Goal: Complete application form: Complete application form

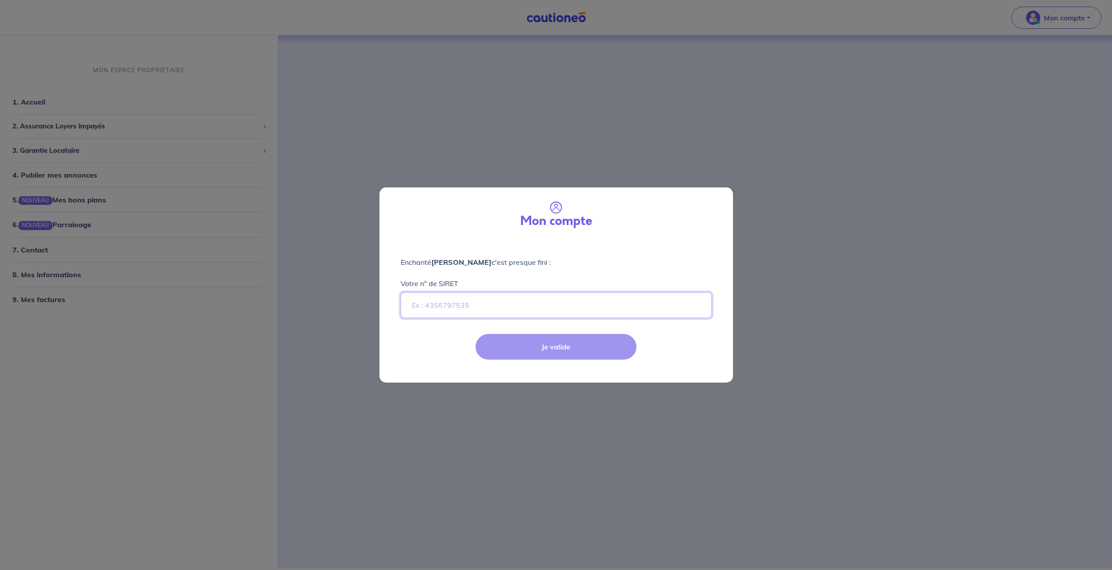
click at [477, 307] on input "Votre n° de SIRET" at bounding box center [556, 305] width 311 height 26
paste input "80382976100011"
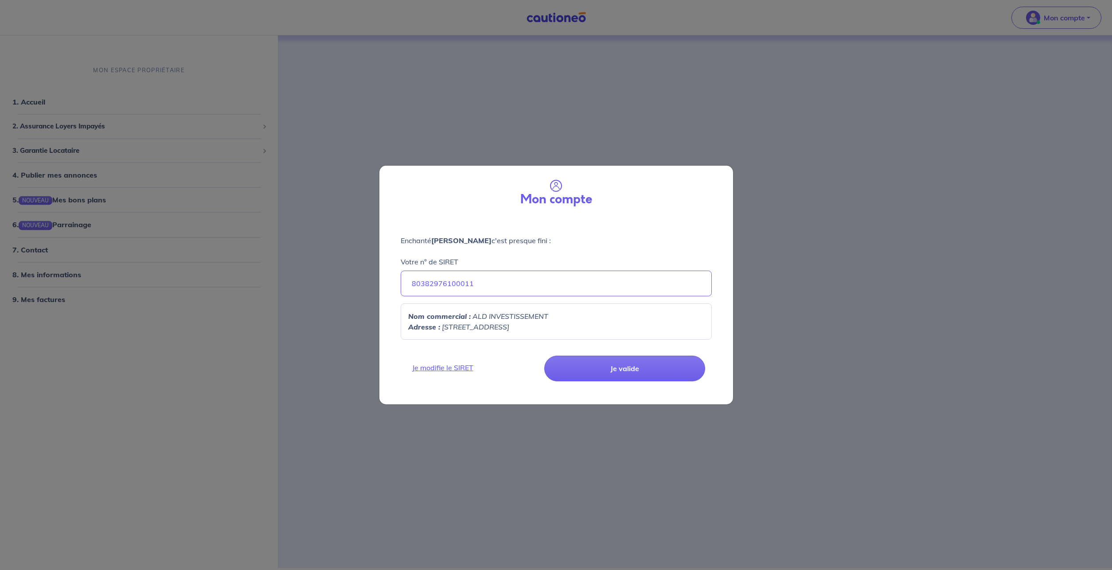
drag, startPoint x: 616, startPoint y: 367, endPoint x: 614, endPoint y: 382, distance: 15.2
click at [616, 369] on button "Je valide" at bounding box center [624, 369] width 161 height 26
click at [629, 370] on button "Je valide" at bounding box center [624, 369] width 161 height 26
click at [620, 370] on button "Je valide" at bounding box center [624, 369] width 161 height 26
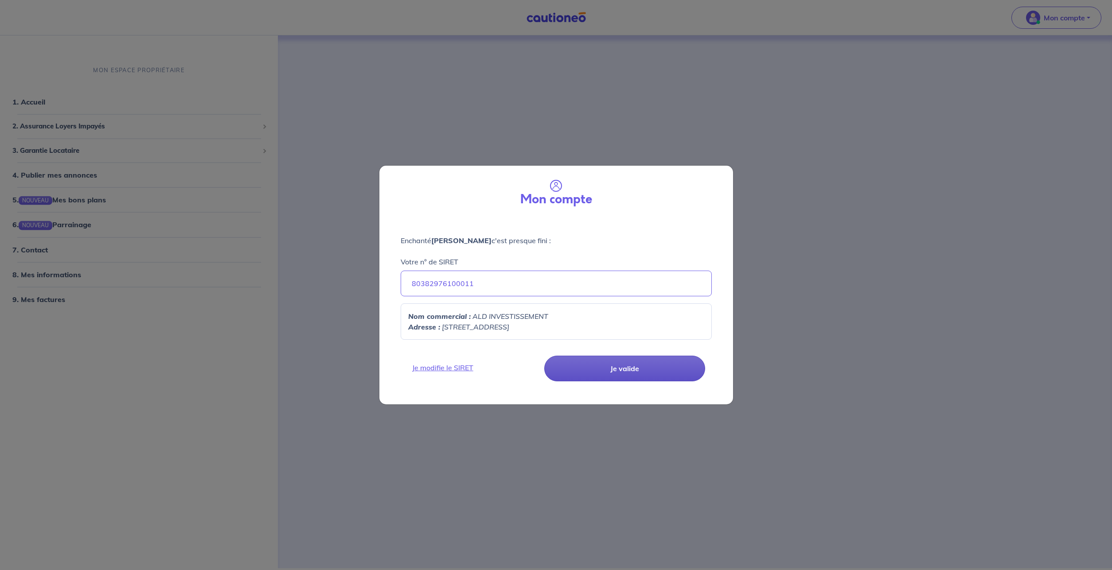
click at [620, 370] on button "Je valide" at bounding box center [624, 369] width 161 height 26
click at [534, 293] on input "80382976100011" at bounding box center [556, 284] width 311 height 26
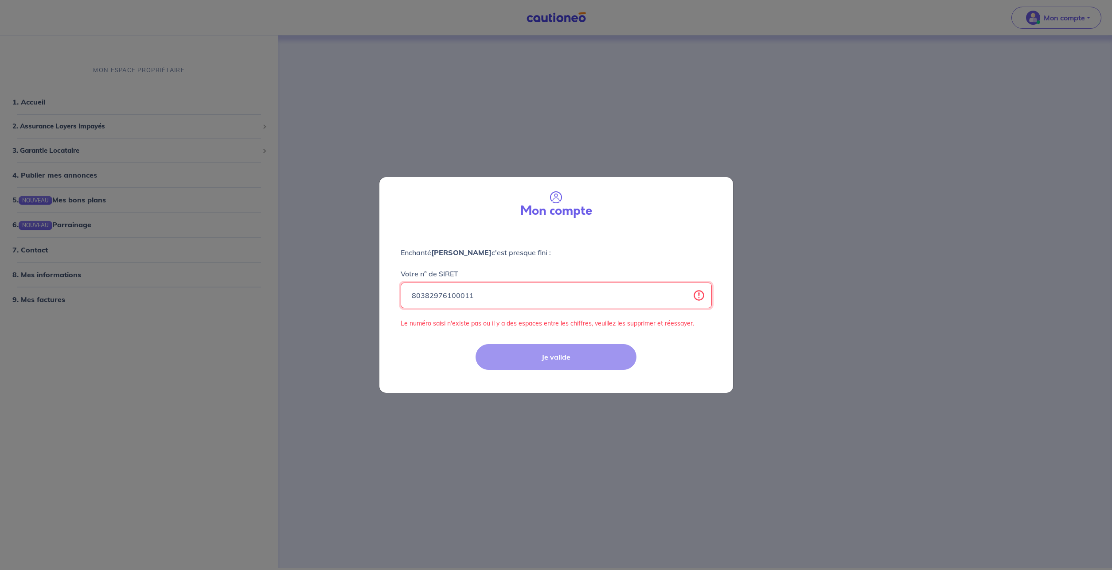
type input "80382976100011"
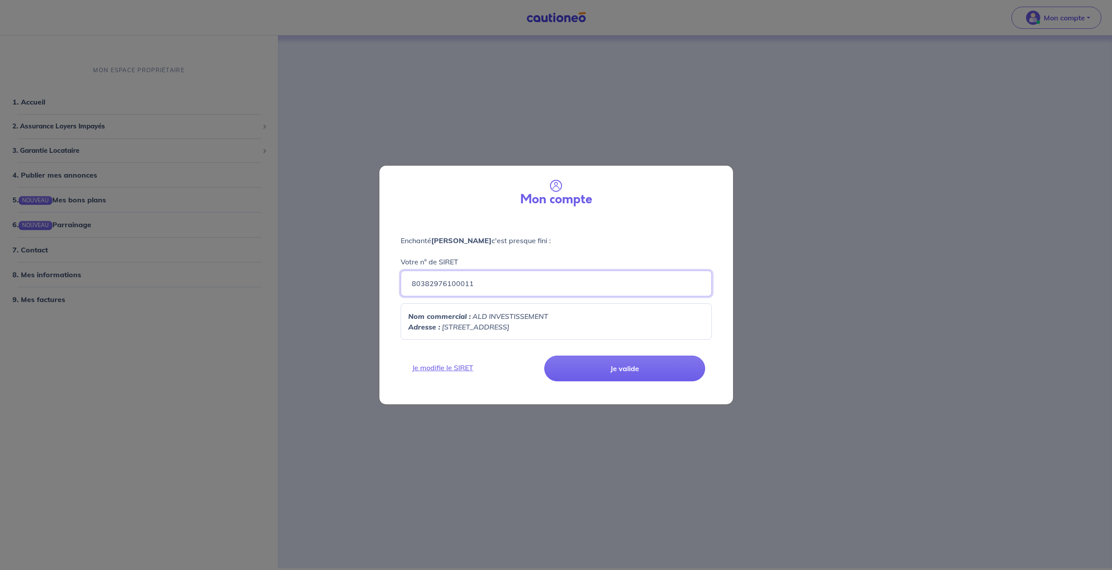
click at [544, 356] on button "Je valide" at bounding box center [624, 369] width 161 height 26
click at [616, 369] on button "Je valide" at bounding box center [624, 369] width 161 height 26
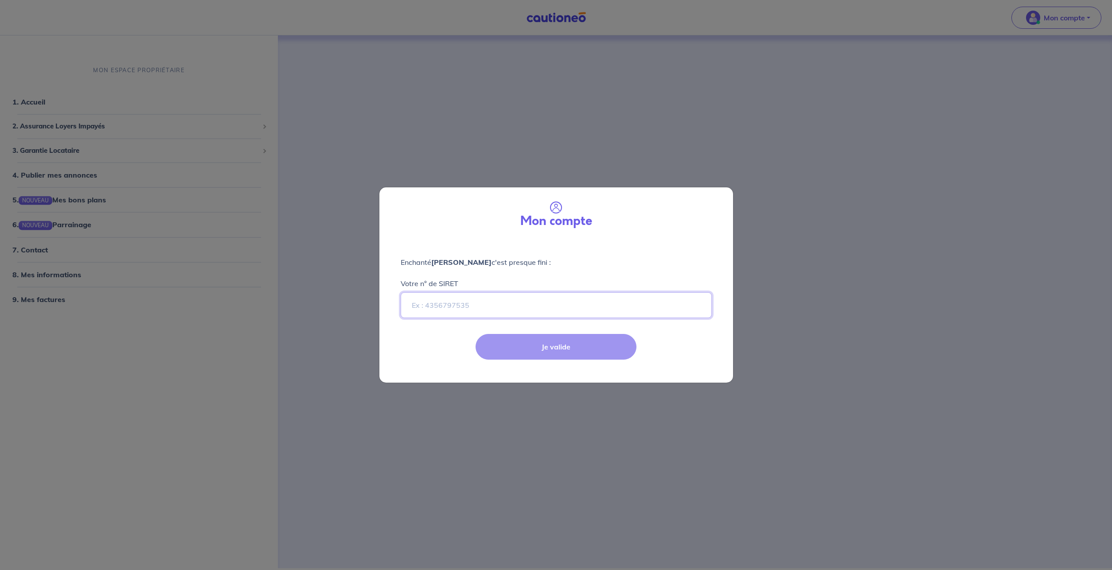
click at [463, 307] on input "Votre n° de SIRET" at bounding box center [556, 305] width 311 height 26
paste input "80382976100011"
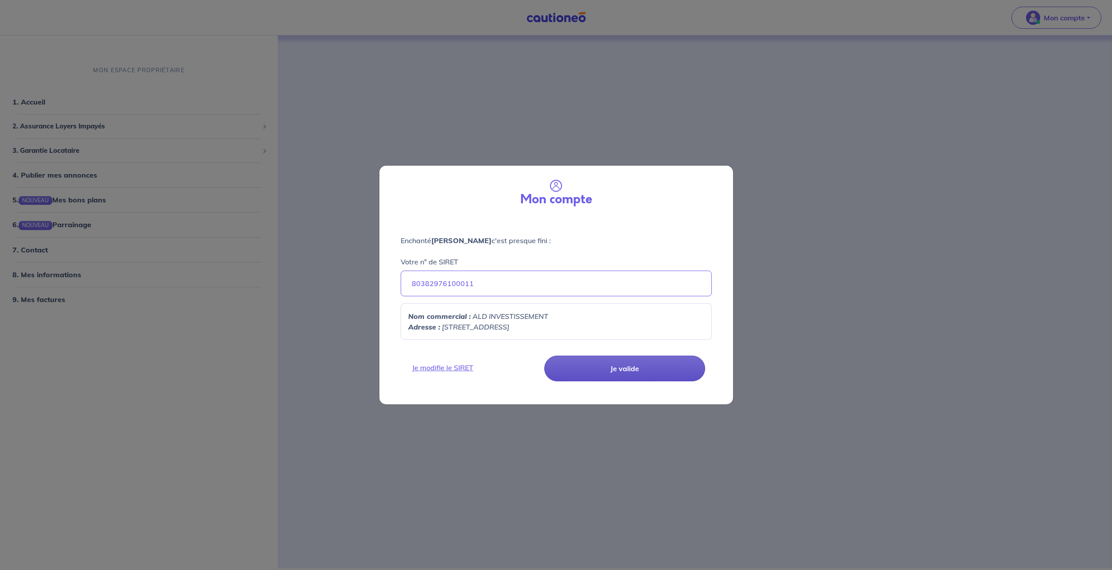
click at [612, 358] on button "Je valide" at bounding box center [624, 369] width 161 height 26
click at [412, 285] on input "80382976100011" at bounding box center [556, 284] width 311 height 26
click at [512, 286] on input "80382976100011" at bounding box center [556, 284] width 311 height 26
click at [598, 375] on button "Je valide" at bounding box center [624, 369] width 161 height 26
click at [487, 284] on input "80382976100011" at bounding box center [556, 284] width 311 height 26
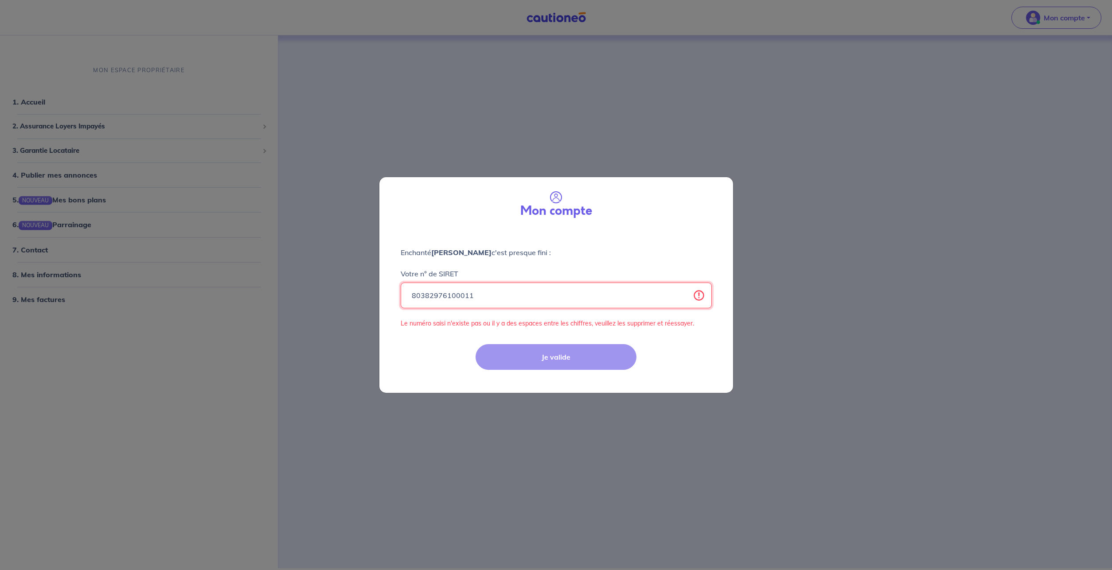
click at [700, 298] on input "80382976100011" at bounding box center [556, 296] width 311 height 26
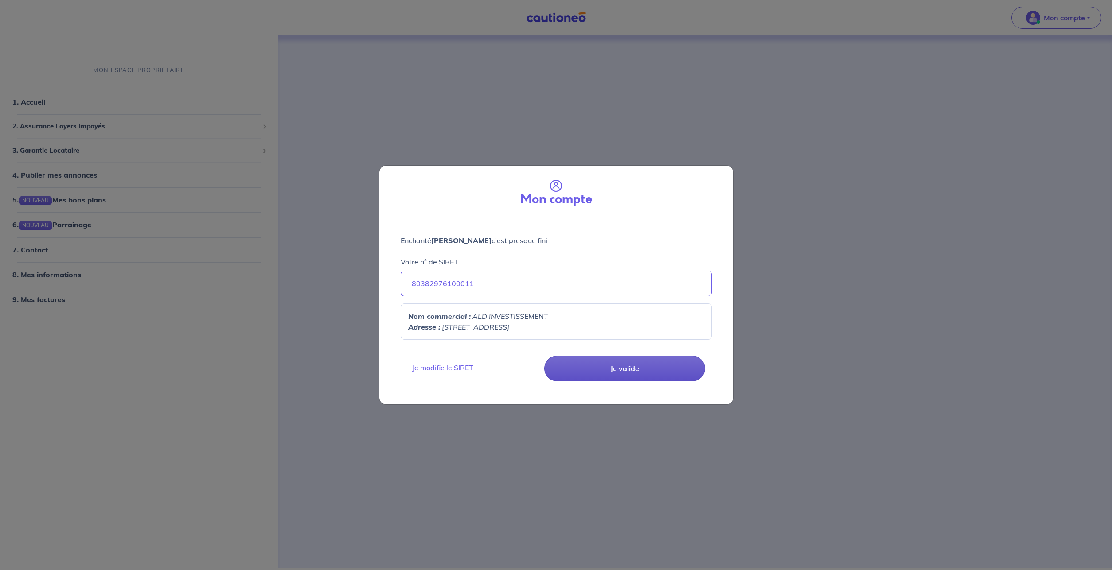
click at [601, 374] on button "Je valide" at bounding box center [624, 369] width 161 height 26
click at [555, 453] on div "Mon compte Enchanté [PERSON_NAME] c'est presque fini : Votre n° de SIRET 803829…" at bounding box center [556, 285] width 1112 height 570
click at [635, 370] on button "Je valide" at bounding box center [624, 369] width 161 height 26
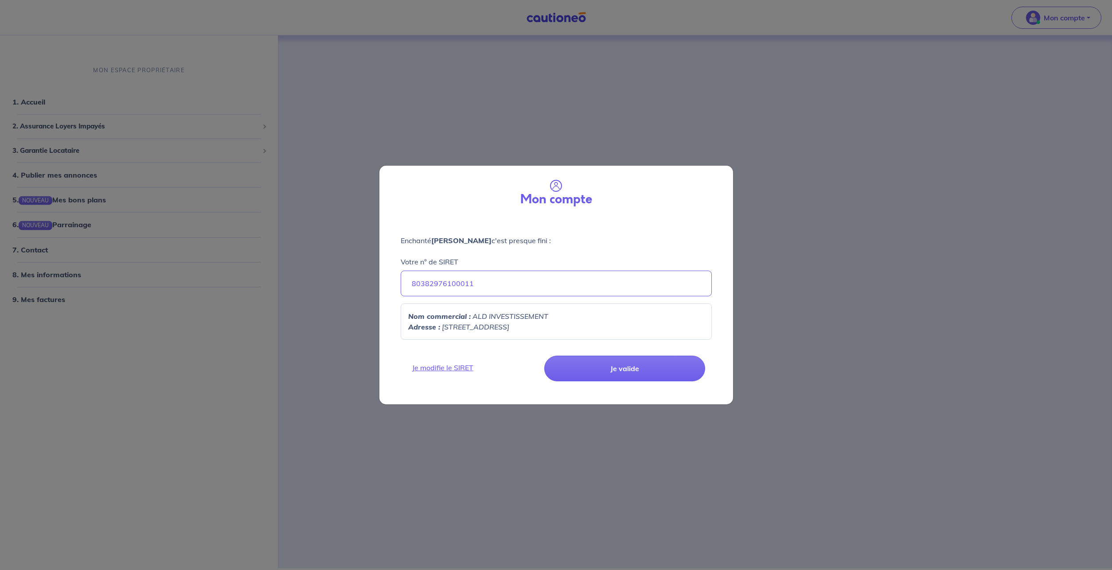
click at [234, 343] on div "Mon compte Enchanté [PERSON_NAME] c'est presque fini : Votre n° de SIRET 803829…" at bounding box center [556, 285] width 1112 height 570
click at [38, 250] on div "Mon compte Enchanté [PERSON_NAME] c'est presque fini : Votre n° de SIRET 803829…" at bounding box center [556, 285] width 1112 height 570
click at [617, 363] on button "Je valide" at bounding box center [624, 369] width 161 height 26
click at [624, 371] on button "Je valide" at bounding box center [624, 369] width 161 height 26
click at [499, 279] on input "80382976100011" at bounding box center [556, 284] width 311 height 26
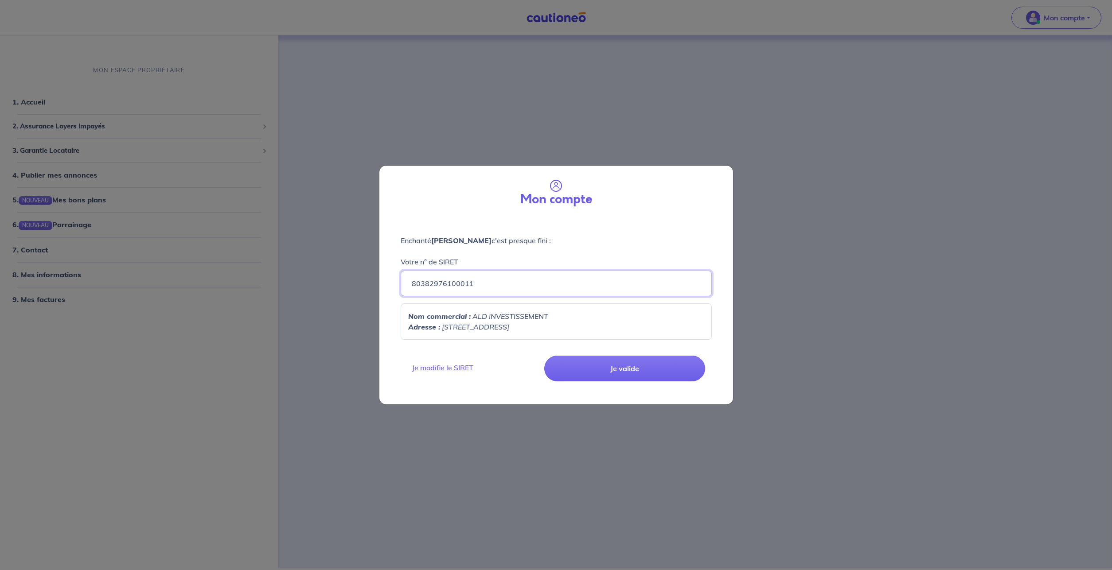
click at [544, 356] on button "Je valide" at bounding box center [624, 369] width 161 height 26
click at [621, 395] on div "Je modifie le SIRET Je valide" at bounding box center [556, 376] width 364 height 58
click at [627, 363] on button "Je valide" at bounding box center [624, 369] width 161 height 26
click at [484, 284] on input "80382976100011" at bounding box center [556, 284] width 311 height 26
click at [484, 256] on div "Votre n° de SIRET 80382976100011" at bounding box center [556, 271] width 311 height 51
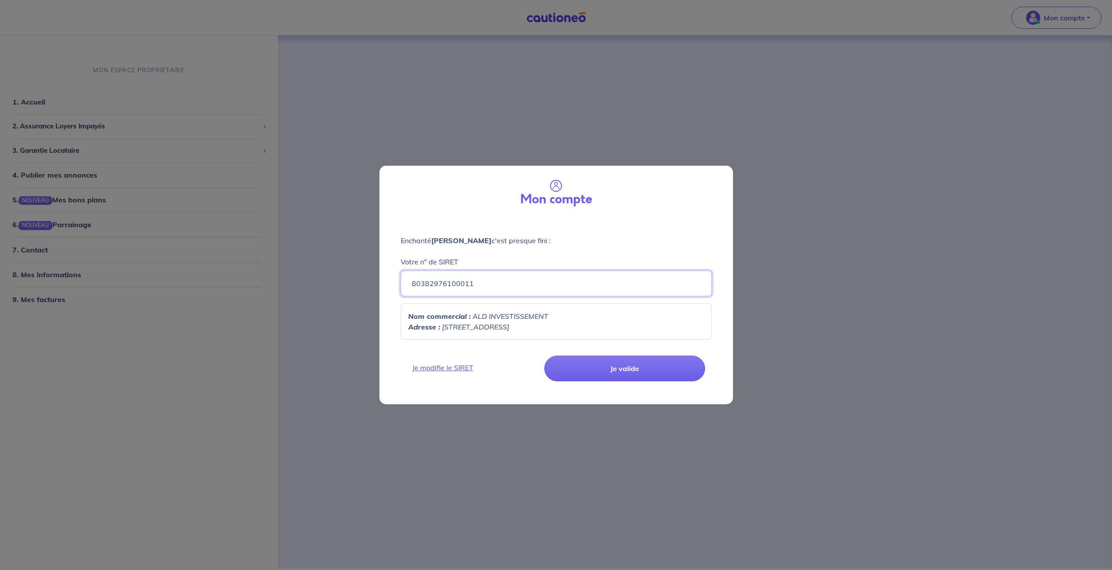
click at [411, 282] on input "80382976100011" at bounding box center [556, 284] width 311 height 26
drag, startPoint x: 405, startPoint y: 282, endPoint x: 400, endPoint y: 282, distance: 5.3
click at [404, 282] on input "80382976100011" at bounding box center [556, 284] width 311 height 26
click at [487, 288] on input "80382976100011" at bounding box center [556, 284] width 311 height 26
click at [544, 356] on button "Je valide" at bounding box center [624, 369] width 161 height 26
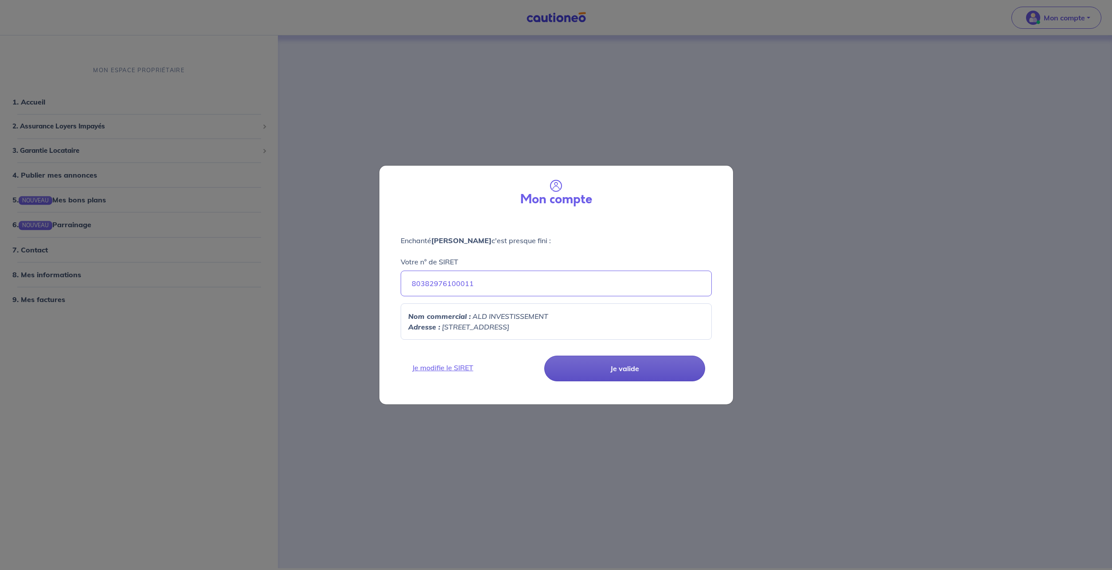
click at [637, 360] on button "Je valide" at bounding box center [624, 369] width 161 height 26
click at [640, 369] on button "Je valide" at bounding box center [624, 369] width 161 height 26
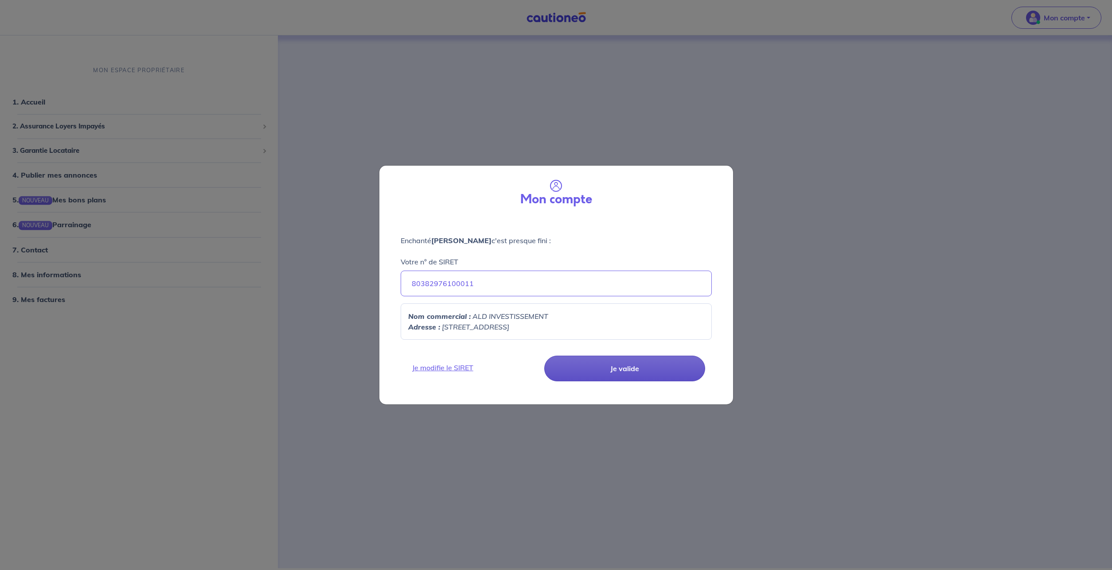
click at [615, 373] on button "Je valide" at bounding box center [624, 369] width 161 height 26
click at [597, 460] on div "Mon compte Enchanté [PERSON_NAME] c'est presque fini : Votre n° de SIRET 803829…" at bounding box center [556, 285] width 1112 height 570
click at [583, 378] on button "Je valide" at bounding box center [624, 369] width 161 height 26
click at [300, 305] on div "Mon compte Enchanté [PERSON_NAME] c'est presque fini : Votre n° de SIRET 803829…" at bounding box center [556, 285] width 1112 height 570
click at [603, 360] on button "Je valide" at bounding box center [624, 369] width 161 height 26
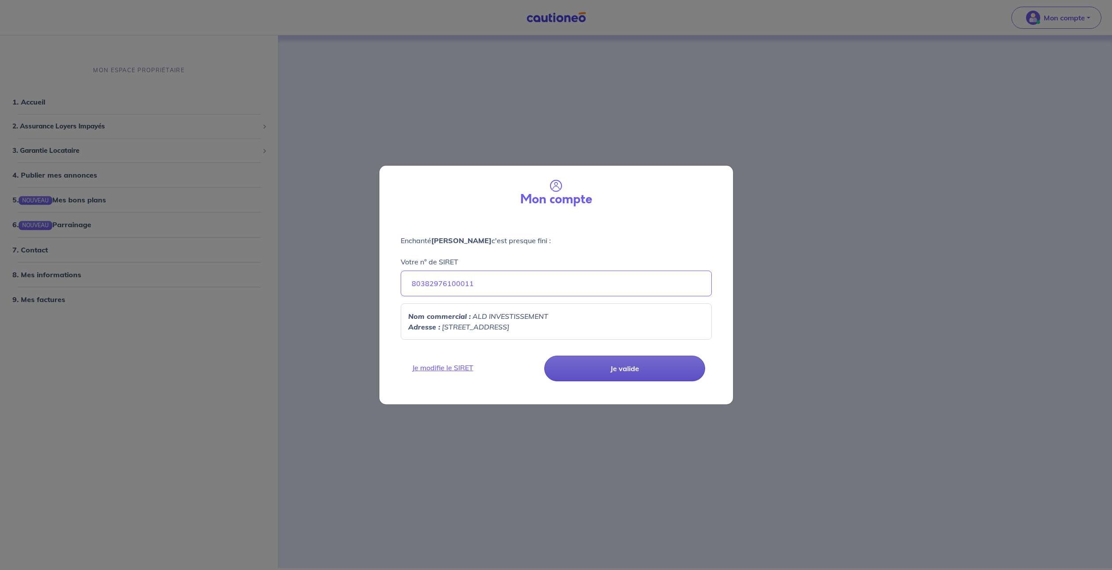
click at [603, 361] on button "Je valide" at bounding box center [624, 369] width 161 height 26
click at [515, 281] on input "80382976100011" at bounding box center [556, 284] width 311 height 26
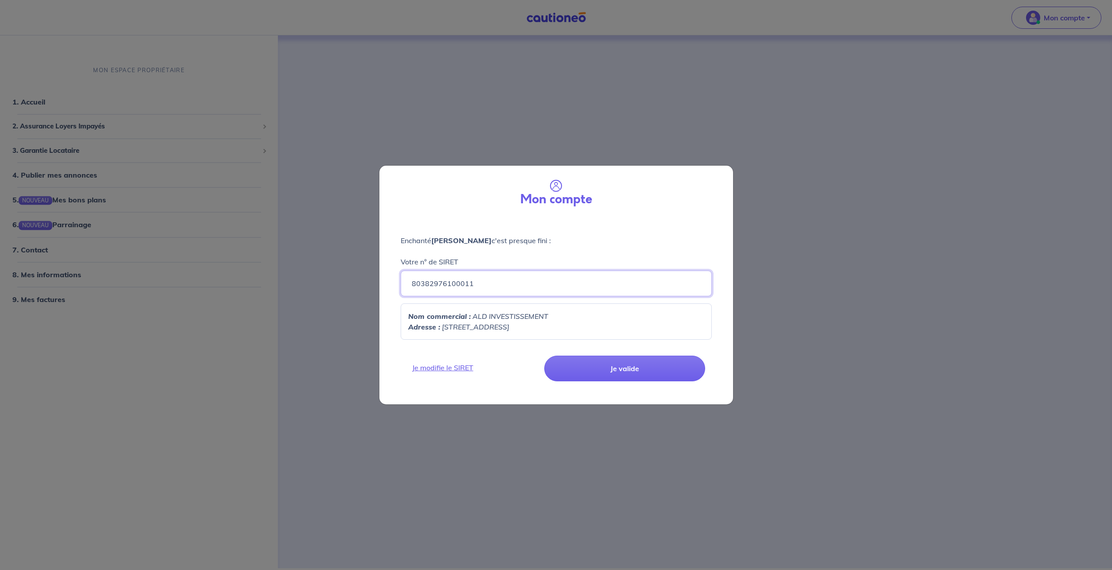
click at [412, 285] on input "80382976100011" at bounding box center [556, 284] width 311 height 26
click at [484, 283] on input "80382976100011" at bounding box center [556, 284] width 311 height 26
click at [544, 356] on button "Je valide" at bounding box center [624, 369] width 161 height 26
click at [461, 364] on link "Je modifie le SIRET" at bounding box center [474, 368] width 134 height 11
click at [456, 370] on link "Je modifie le SIRET" at bounding box center [474, 368] width 134 height 11
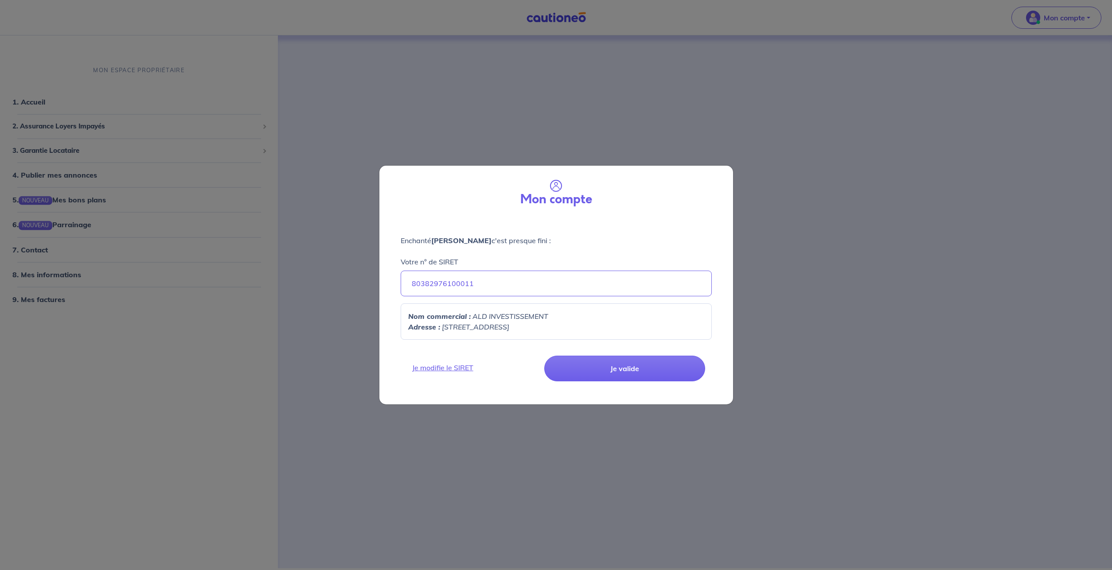
click at [768, 115] on div "Mon compte Enchanté [PERSON_NAME] c'est presque fini : Votre n° de SIRET 803829…" at bounding box center [556, 285] width 1112 height 570
click at [492, 283] on input "80382976100011" at bounding box center [556, 284] width 311 height 26
click at [622, 375] on button "Je valide" at bounding box center [624, 369] width 161 height 26
click at [609, 370] on button "Je valide" at bounding box center [624, 369] width 161 height 26
click at [628, 368] on button "Je valide" at bounding box center [624, 369] width 161 height 26
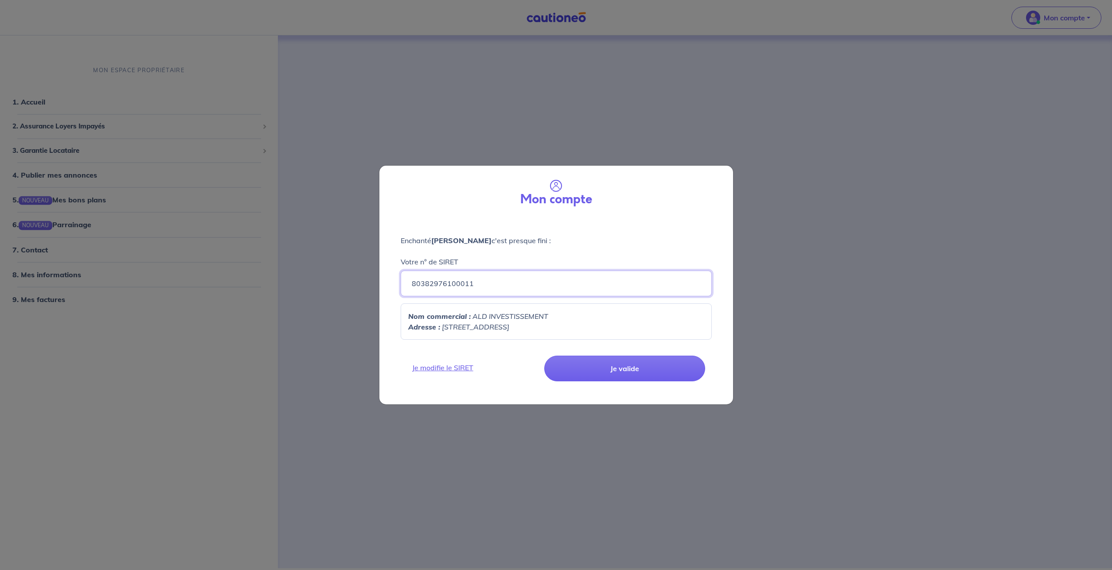
click at [485, 277] on input "80382976100011" at bounding box center [556, 284] width 311 height 26
click at [423, 284] on input "80382976100011" at bounding box center [556, 284] width 311 height 26
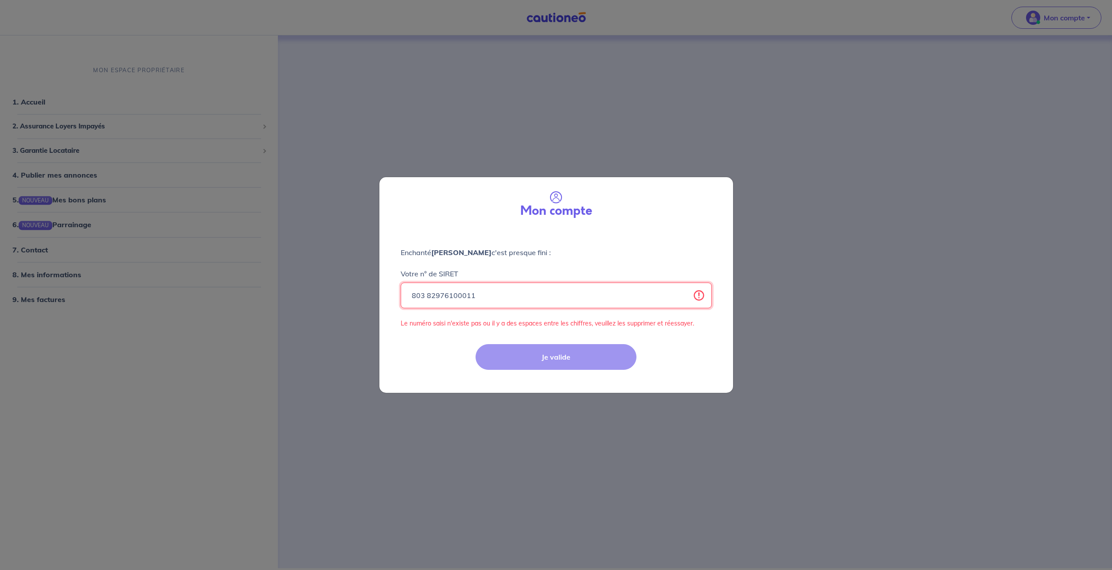
click at [437, 295] on input "803 82976100011" at bounding box center [556, 296] width 311 height 26
click at [453, 295] on input "803 829 761 00011" at bounding box center [556, 296] width 311 height 26
type input "803 829 761 00011"
click at [512, 359] on div "Je valide" at bounding box center [556, 364] width 364 height 58
click at [451, 295] on input "803 829 761 00011" at bounding box center [556, 296] width 311 height 26
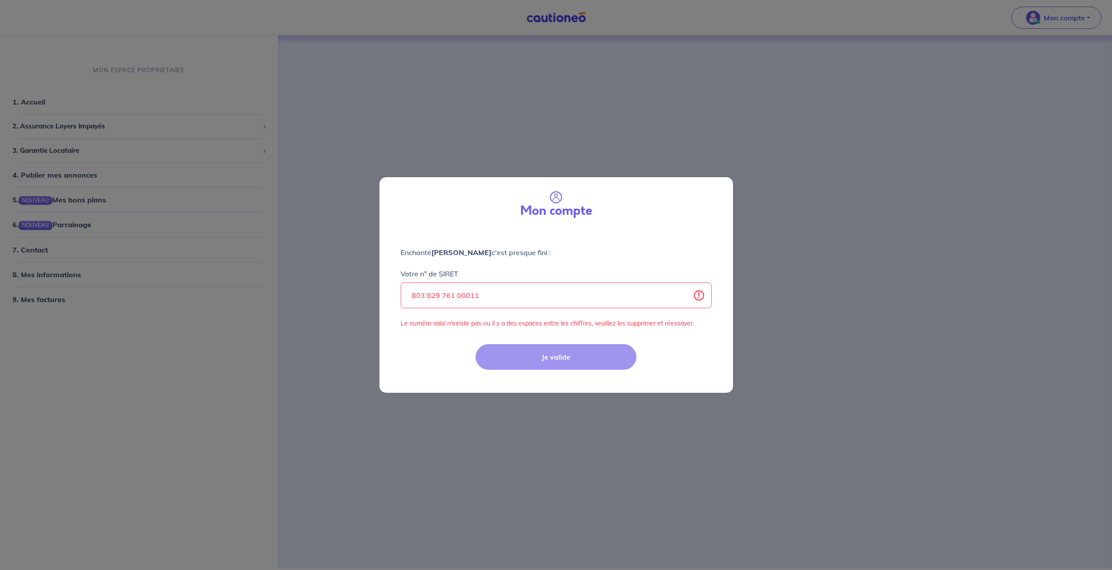
click at [604, 317] on div "Votre n° de SIRET 803 829 761 00011 Le numéro saisi n'existe pas ou il y a des …" at bounding box center [556, 293] width 311 height 70
drag, startPoint x: 544, startPoint y: 297, endPoint x: 345, endPoint y: 289, distance: 199.1
click at [401, 289] on input "803 829 761 00011" at bounding box center [556, 296] width 311 height 26
click at [442, 291] on input "Votre n° de SIRET" at bounding box center [556, 296] width 311 height 26
click at [424, 294] on input "Votre n° de SIRET" at bounding box center [556, 296] width 311 height 26
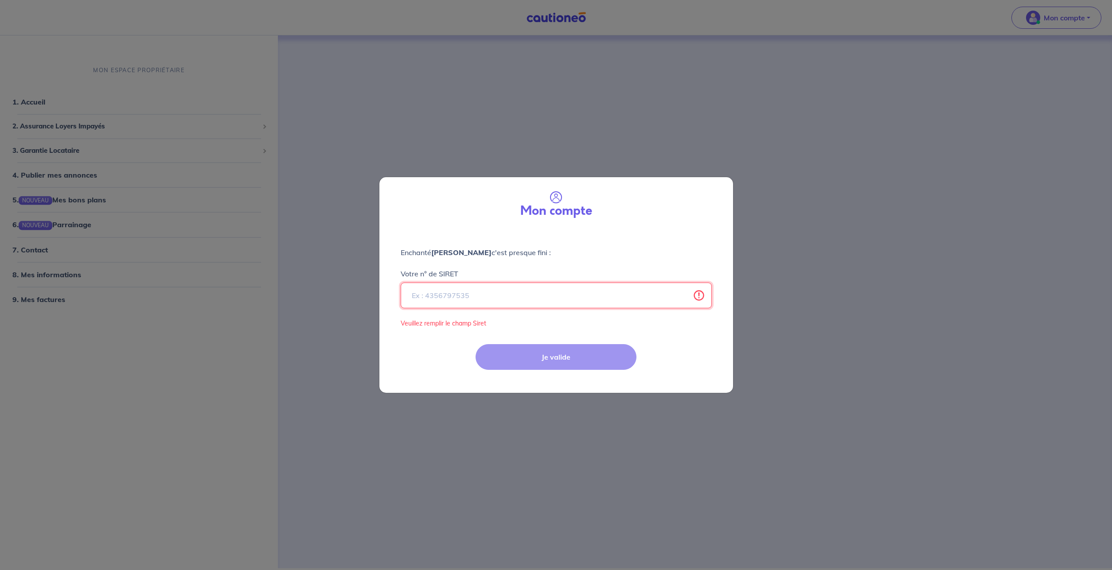
paste input "80382976100011"
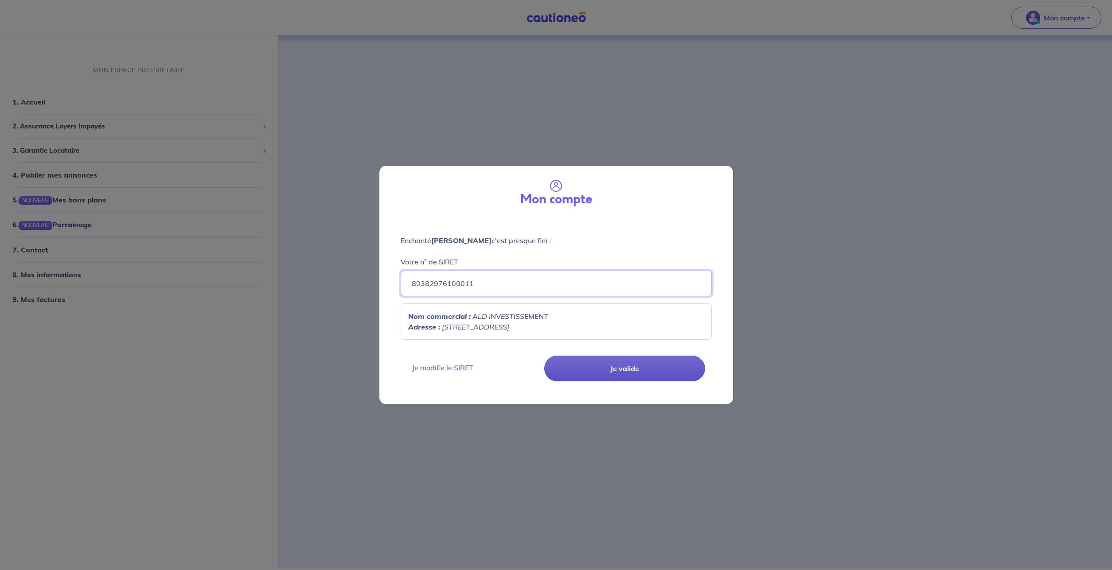
type input "80382976100011"
click at [633, 379] on button "Je valide" at bounding box center [624, 369] width 161 height 26
drag, startPoint x: 634, startPoint y: 368, endPoint x: 626, endPoint y: 370, distance: 8.3
click at [635, 368] on button "Je valide" at bounding box center [624, 369] width 161 height 26
click at [595, 373] on button "Je valide" at bounding box center [624, 369] width 161 height 26
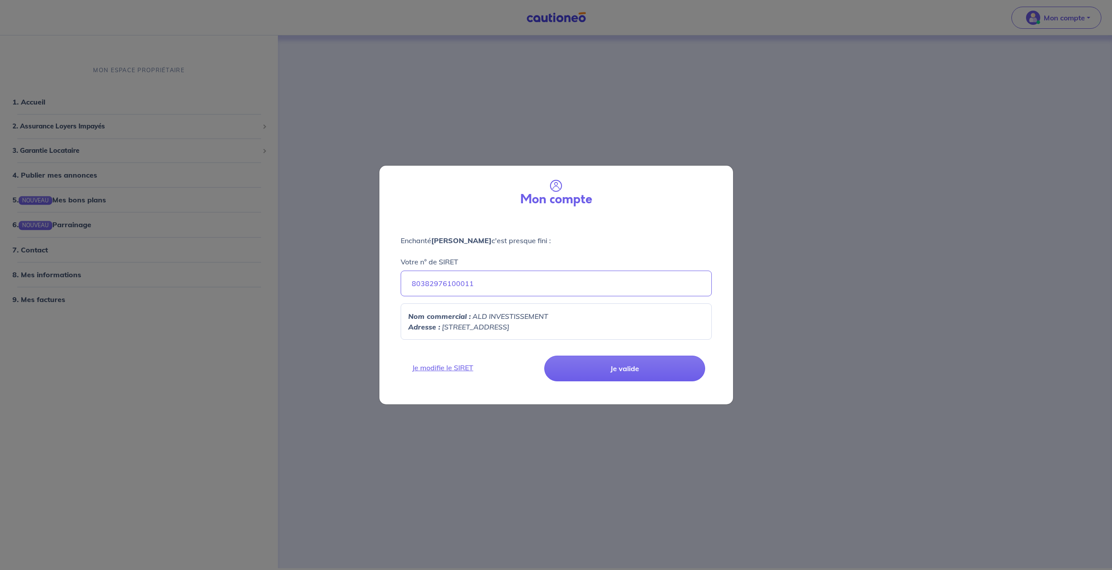
click at [589, 78] on div "Mon compte Enchanté [PERSON_NAME] c'est presque fini : Votre n° de SIRET 803829…" at bounding box center [556, 285] width 1112 height 570
click at [424, 283] on input "80382976100011" at bounding box center [556, 284] width 311 height 26
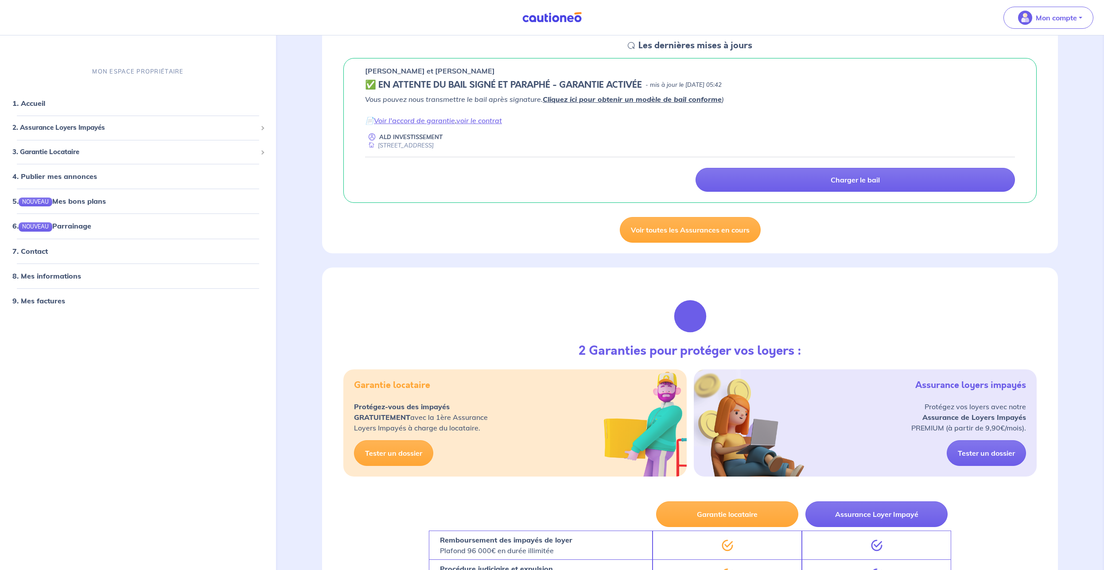
scroll to position [136, 0]
